Goal: Information Seeking & Learning: Learn about a topic

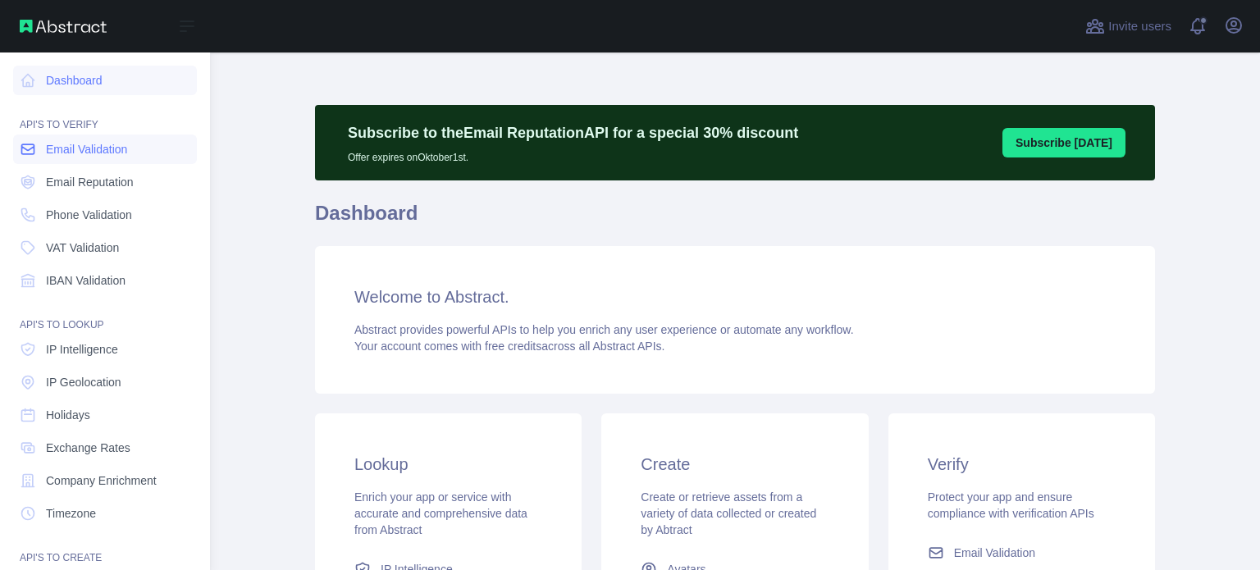
click at [118, 154] on span "Email Validation" at bounding box center [86, 149] width 81 height 16
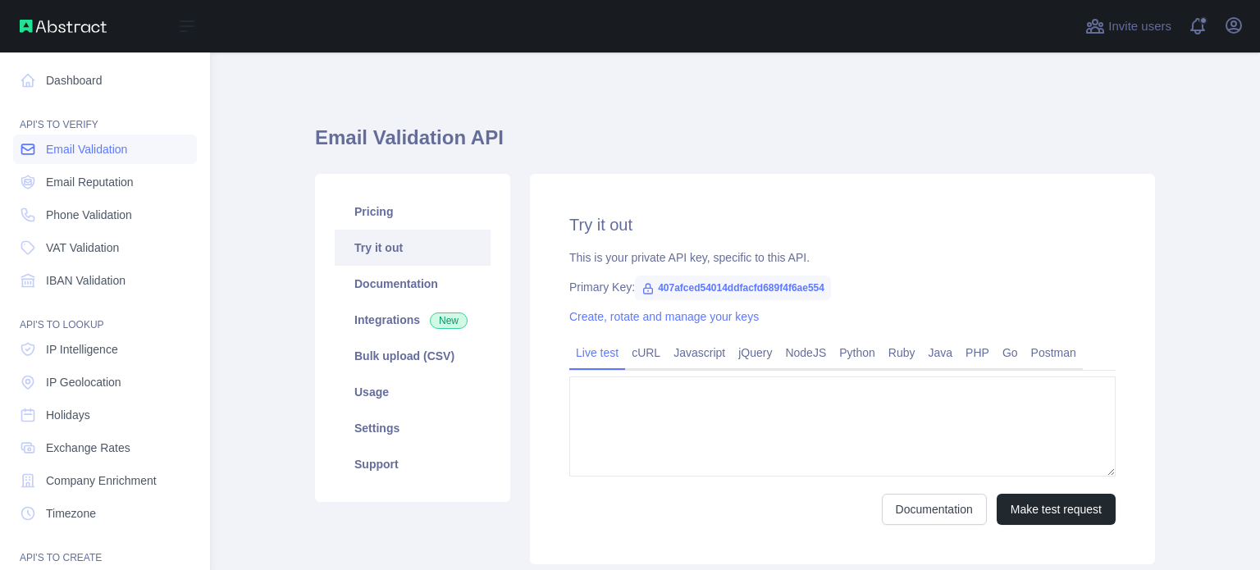
type textarea "**********"
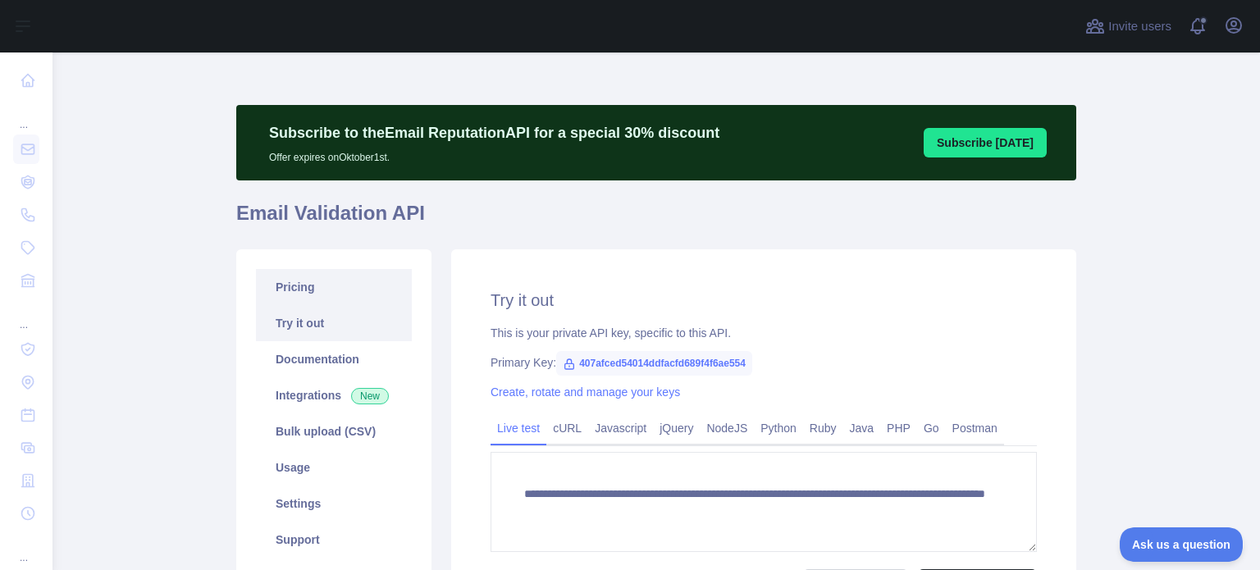
click at [329, 295] on link "Pricing" at bounding box center [334, 287] width 156 height 36
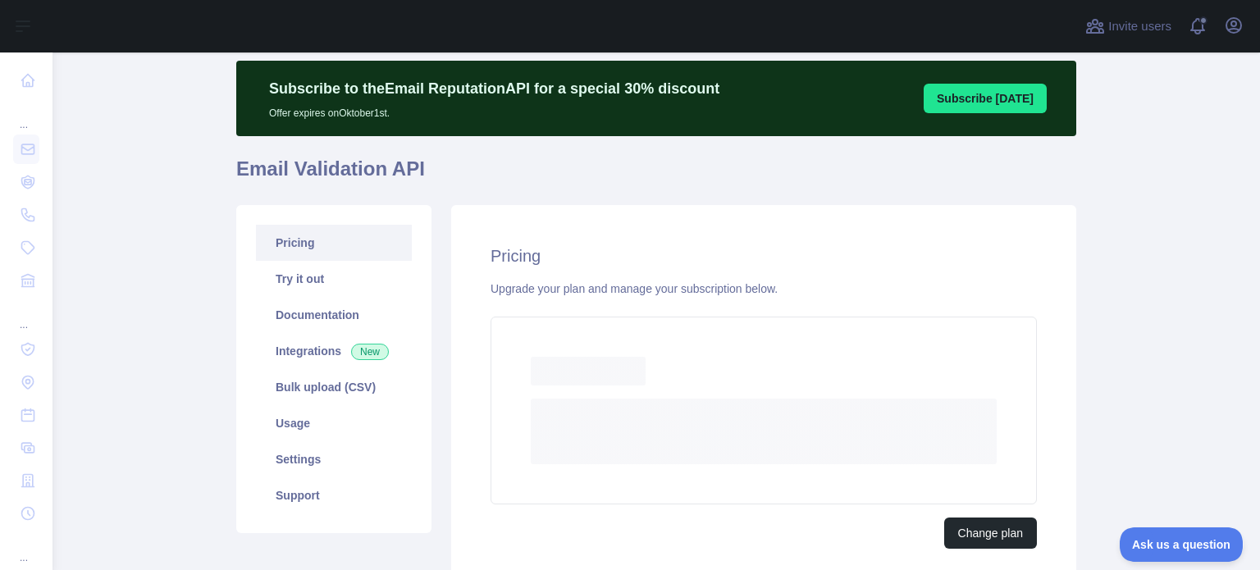
scroll to position [7, 0]
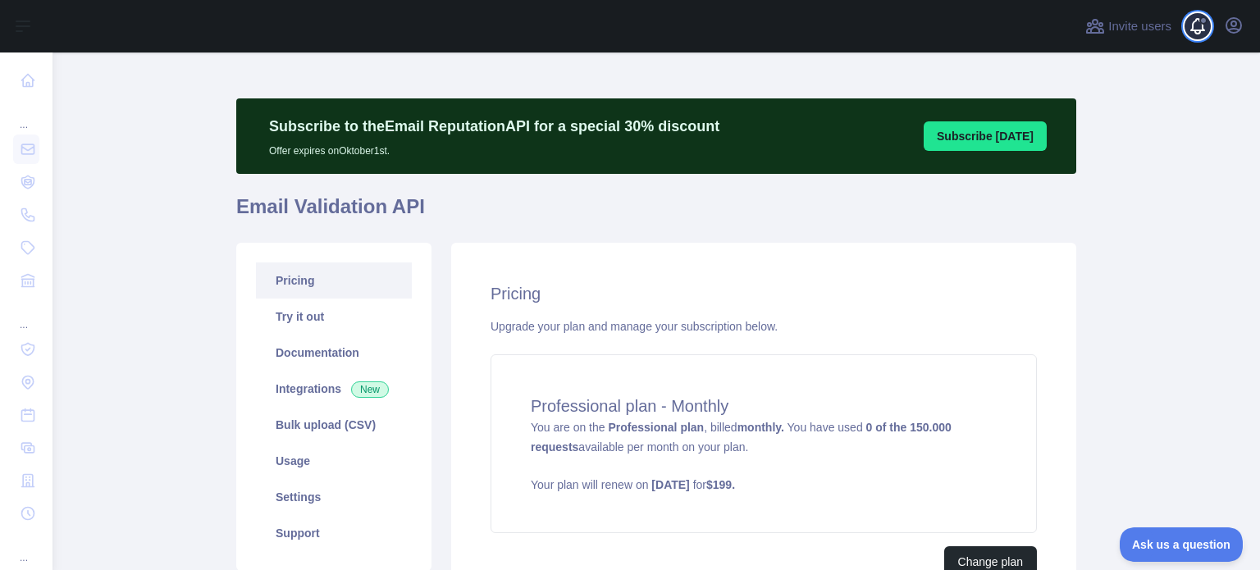
click at [1198, 34] on span at bounding box center [1204, 26] width 33 height 53
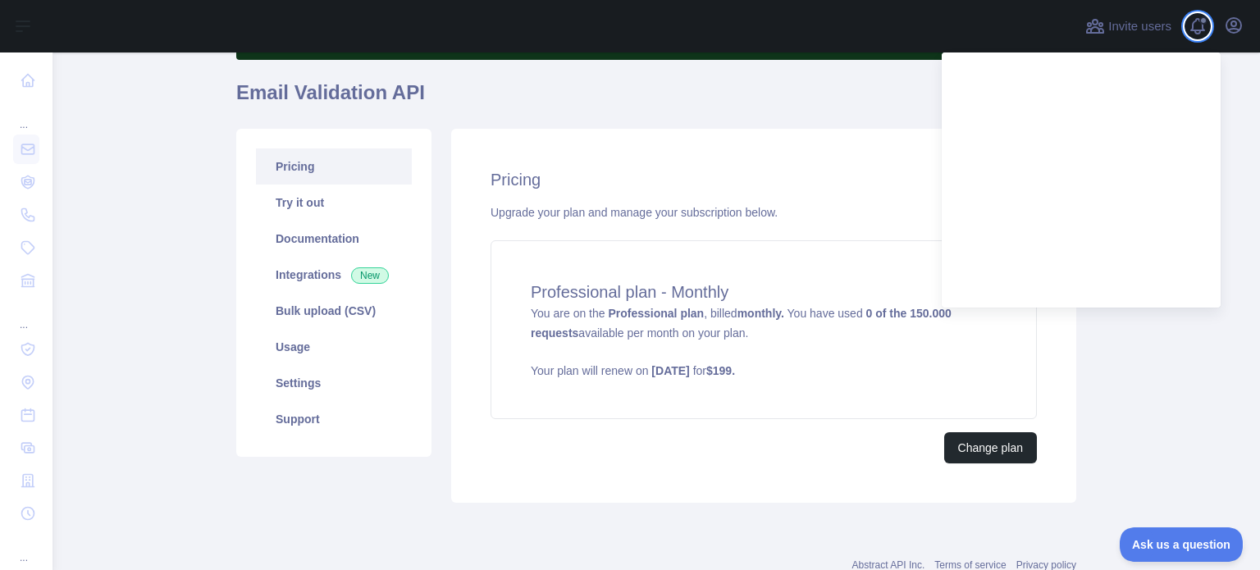
scroll to position [121, 0]
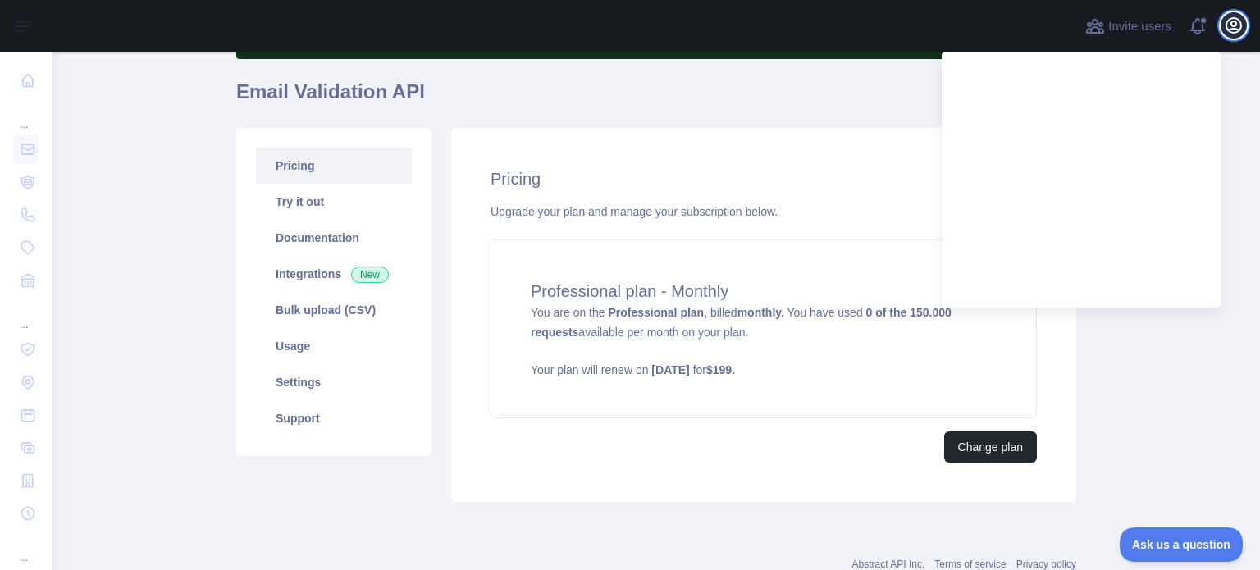
click at [1233, 39] on button "Open user menu" at bounding box center [1234, 25] width 26 height 26
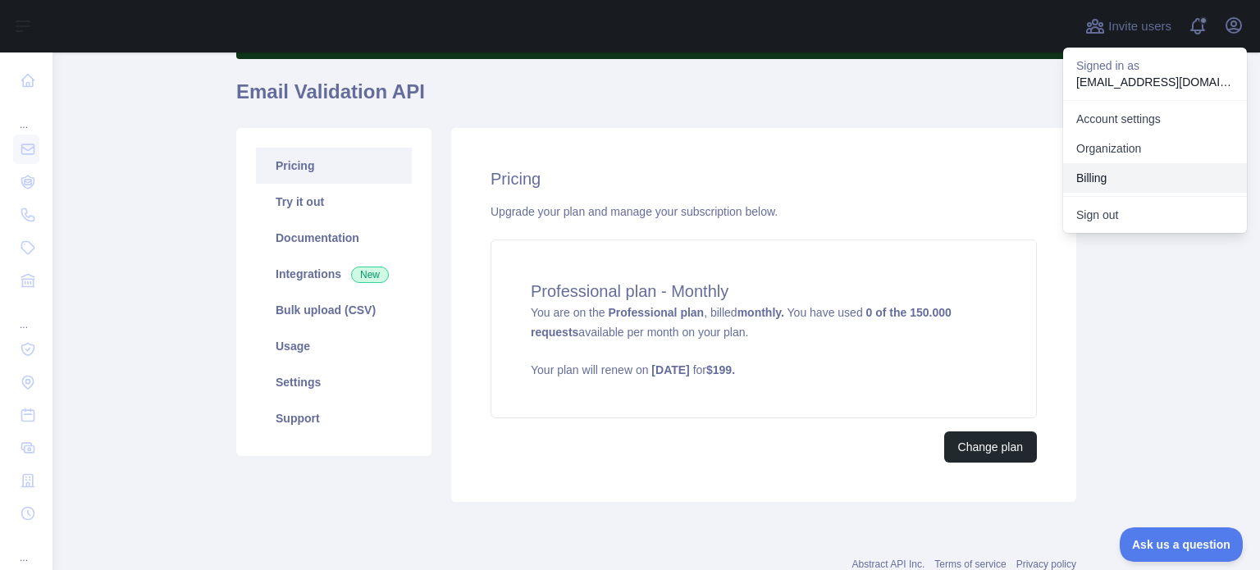
click at [1142, 167] on button "Billing" at bounding box center [1155, 178] width 184 height 30
